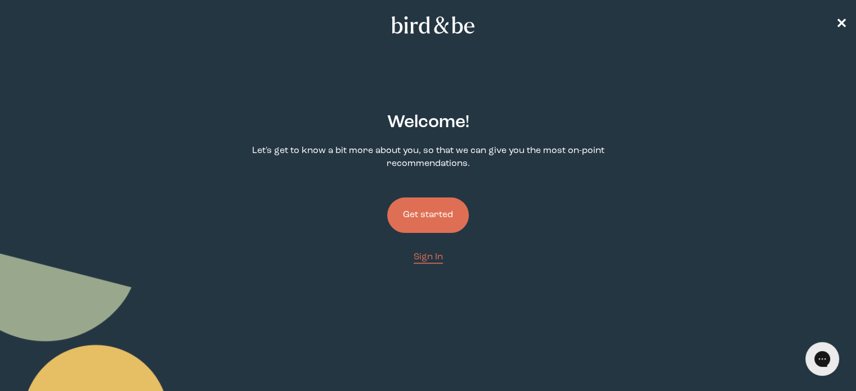
click at [418, 207] on button "Get started" at bounding box center [428, 214] width 82 height 35
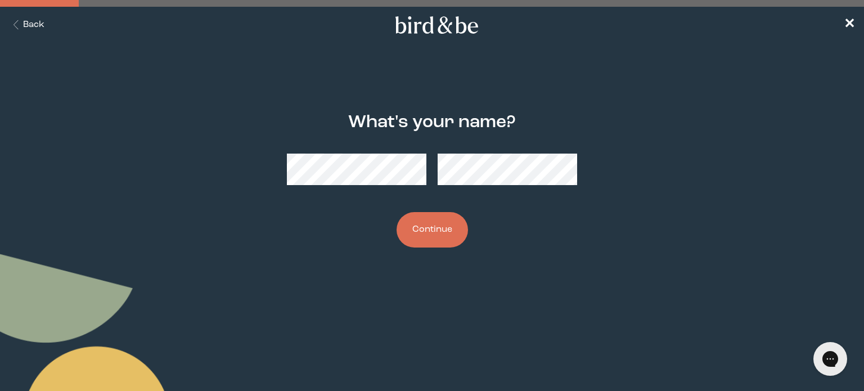
click at [397, 212] on button "Continue" at bounding box center [432, 229] width 71 height 35
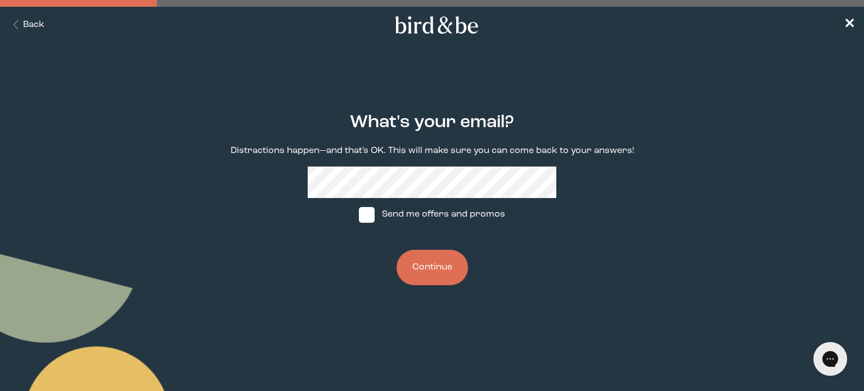
click at [441, 277] on button "Continue" at bounding box center [432, 267] width 71 height 35
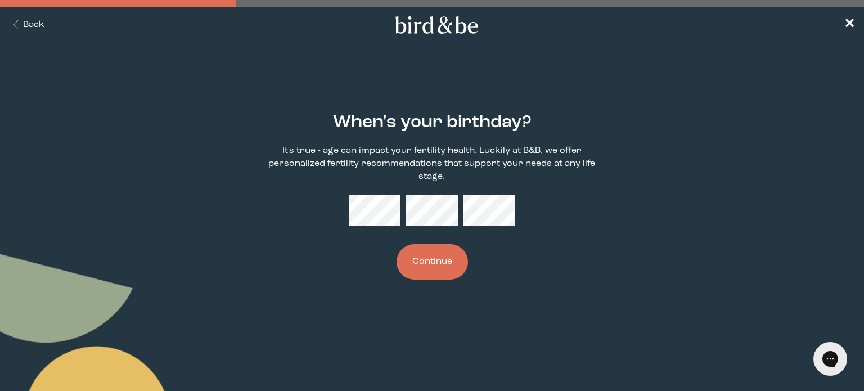
click at [434, 276] on button "Continue" at bounding box center [432, 261] width 71 height 35
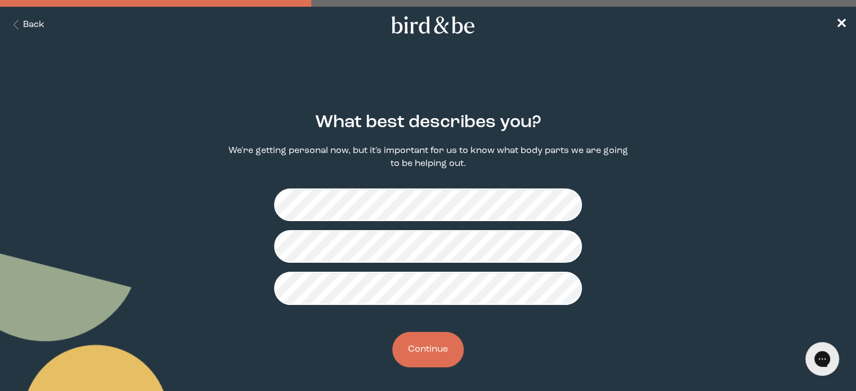
click at [419, 355] on button "Continue" at bounding box center [427, 349] width 71 height 35
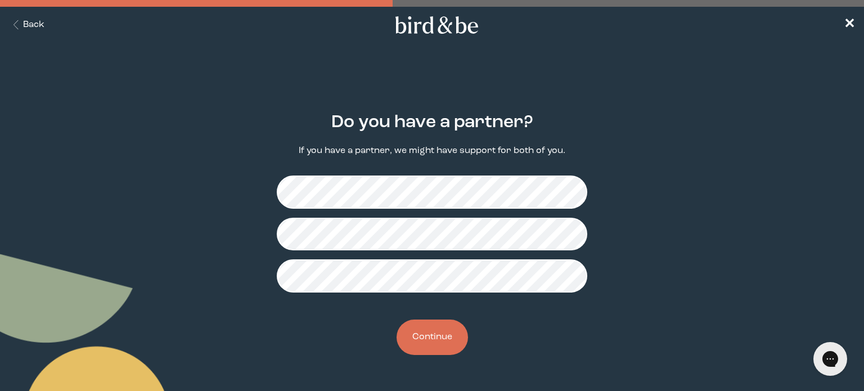
click at [432, 342] on button "Continue" at bounding box center [432, 337] width 71 height 35
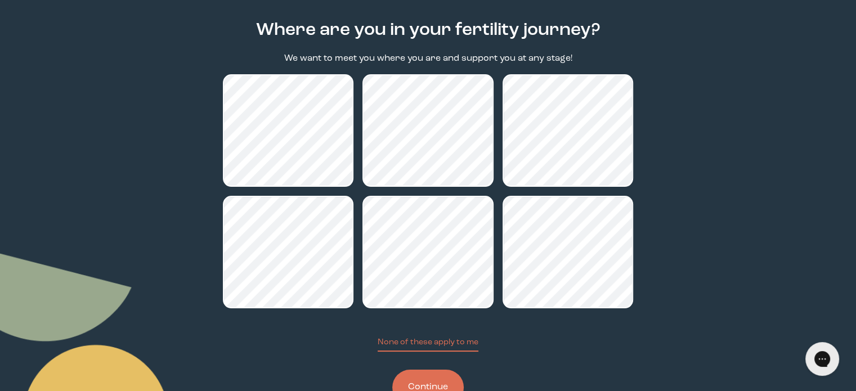
scroll to position [133, 0]
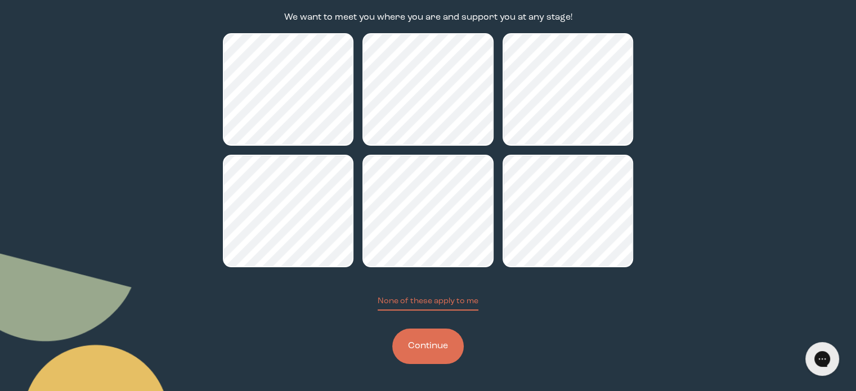
click at [423, 360] on button "Continue" at bounding box center [427, 346] width 71 height 35
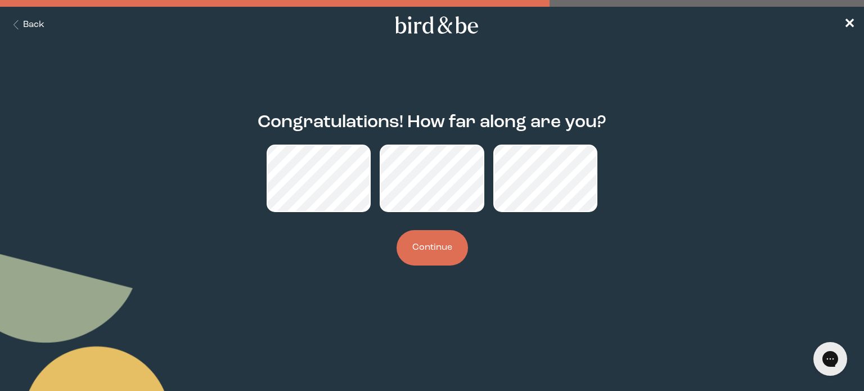
click at [455, 258] on button "Continue" at bounding box center [432, 247] width 71 height 35
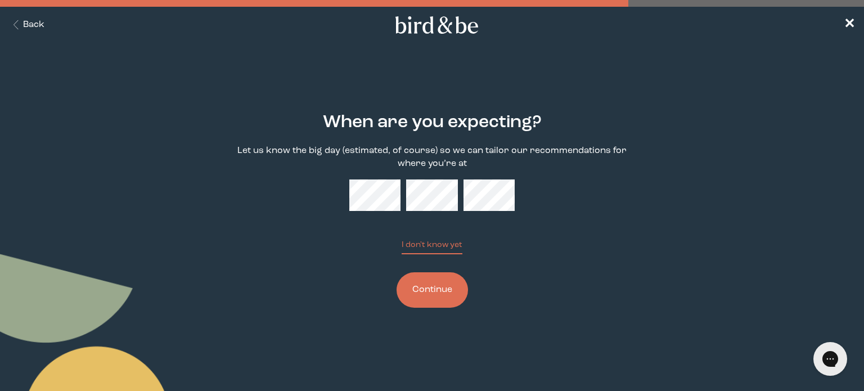
click at [438, 304] on button "Continue" at bounding box center [432, 289] width 71 height 35
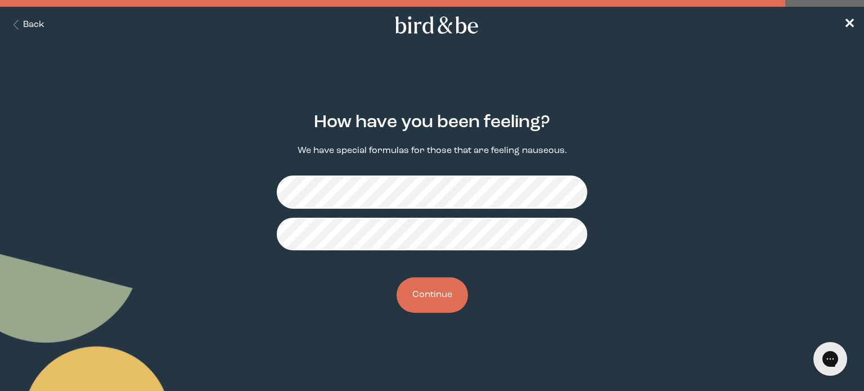
click at [442, 297] on button "Continue" at bounding box center [432, 294] width 71 height 35
click at [416, 299] on button "Continue" at bounding box center [432, 294] width 71 height 35
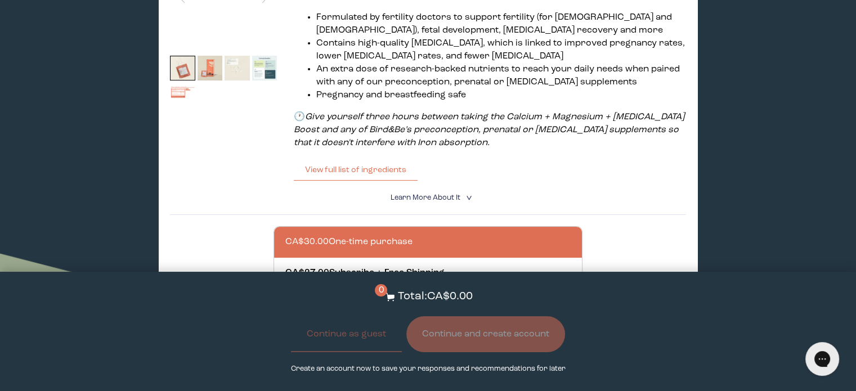
scroll to position [297, 0]
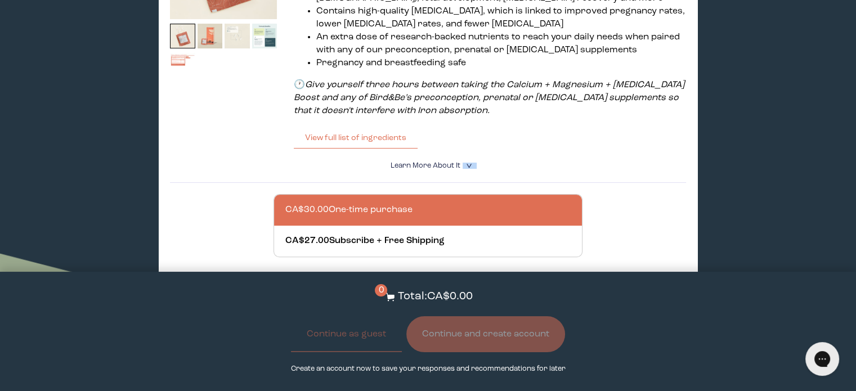
click at [469, 166] on details "Learn More About it < What makes it special 30 daily packs to simplify your rou…" at bounding box center [428, 166] width 516 height 34
click at [469, 166] on icon "<" at bounding box center [468, 166] width 11 height 6
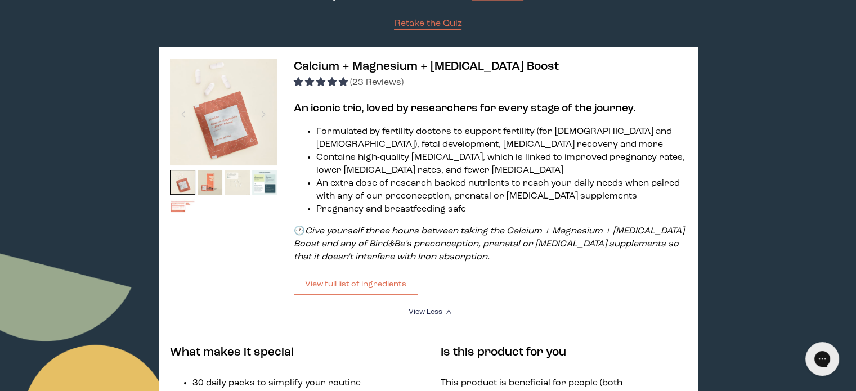
scroll to position [152, 0]
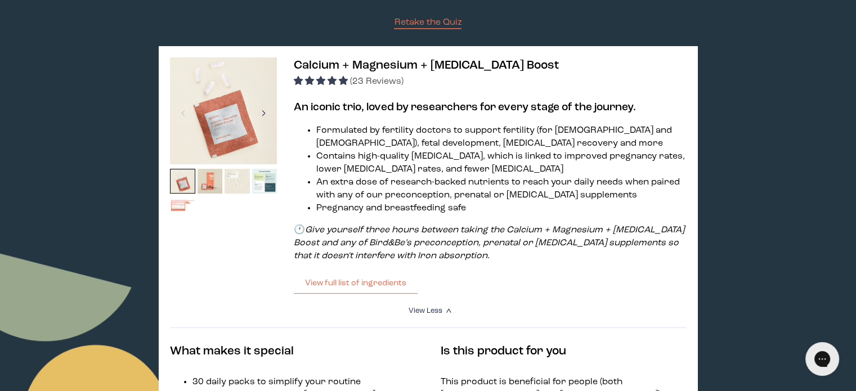
click at [264, 113] on div at bounding box center [263, 113] width 15 height 25
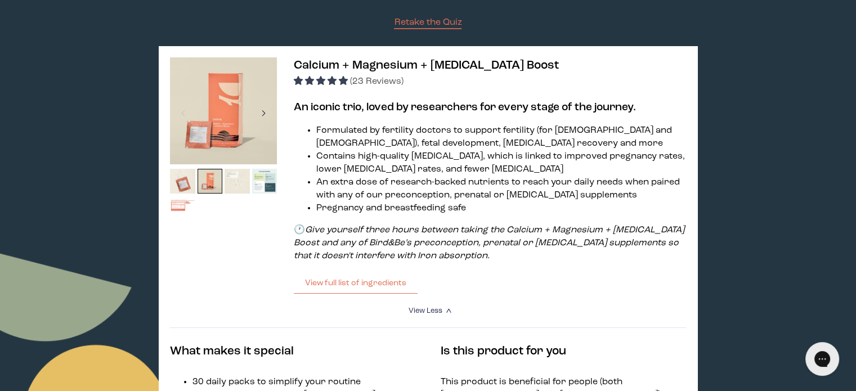
click at [264, 113] on div at bounding box center [263, 113] width 15 height 25
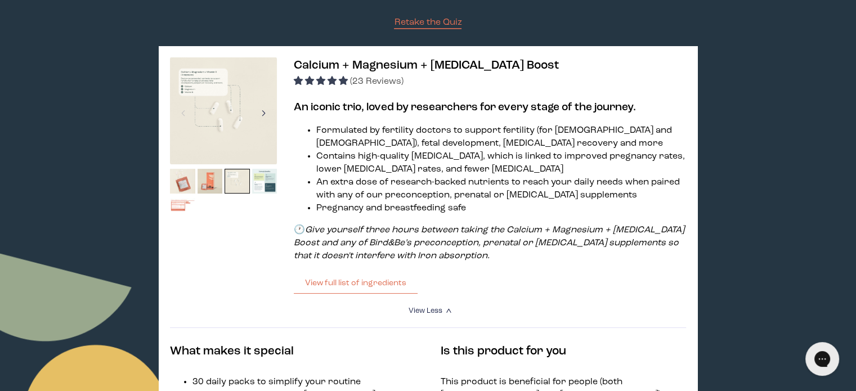
click at [264, 113] on div at bounding box center [263, 113] width 15 height 25
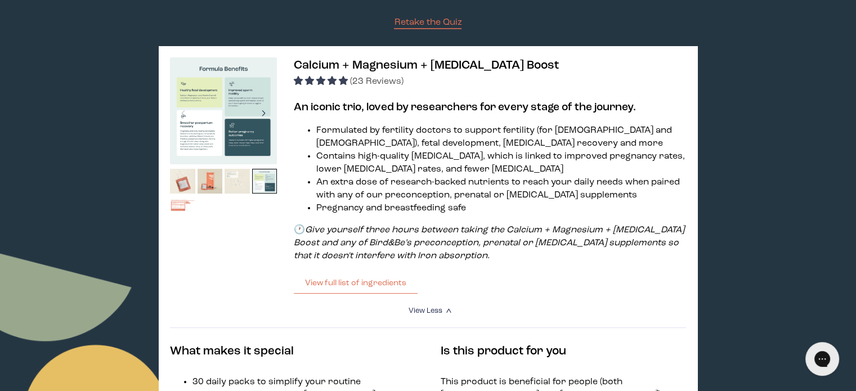
click at [264, 113] on div at bounding box center [263, 113] width 15 height 25
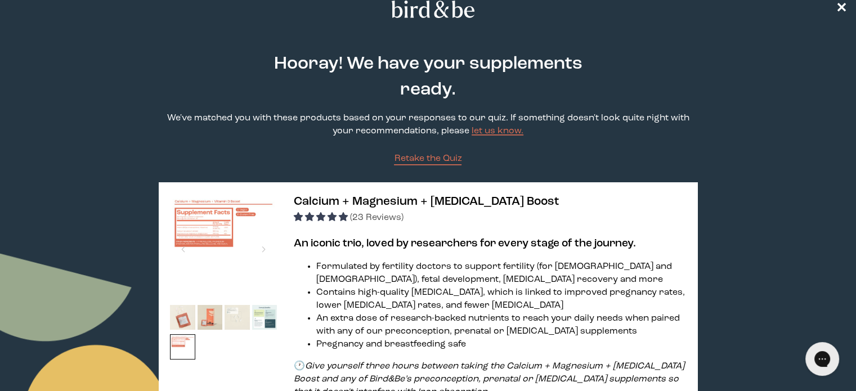
scroll to position [0, 0]
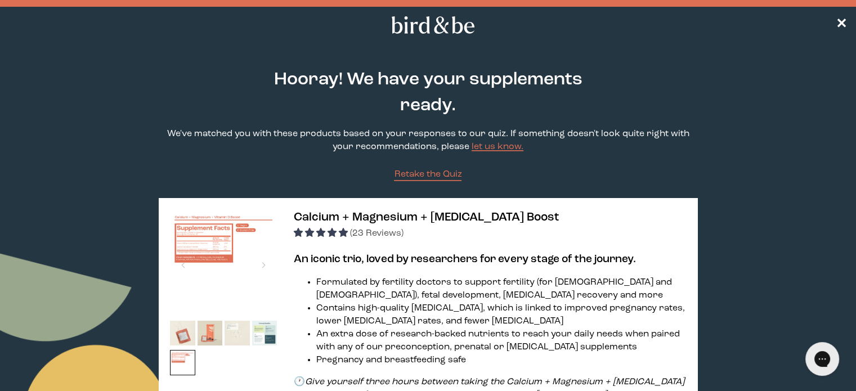
click at [841, 32] on nav "✕" at bounding box center [428, 25] width 856 height 36
click at [841, 32] on link "✕" at bounding box center [841, 25] width 11 height 20
